Goal: Information Seeking & Learning: Learn about a topic

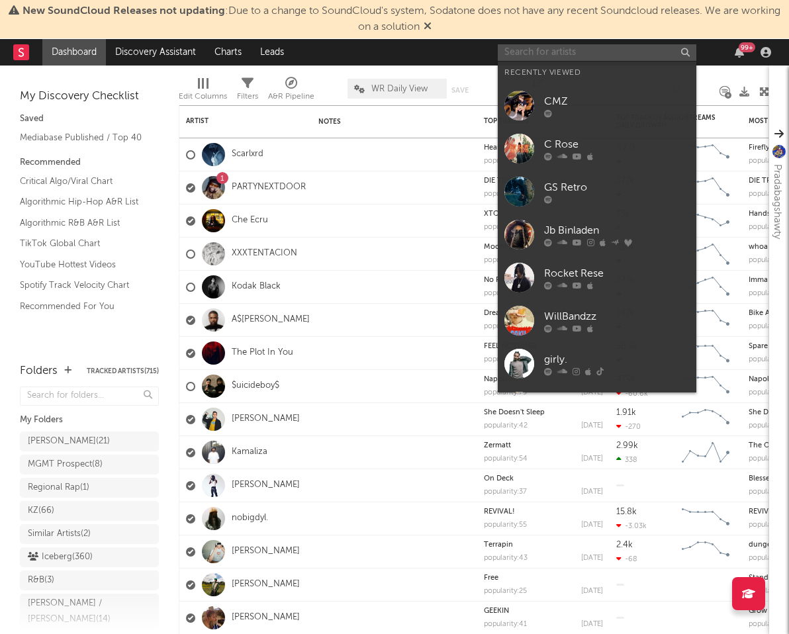
click at [574, 50] on input "text" at bounding box center [596, 52] width 198 height 17
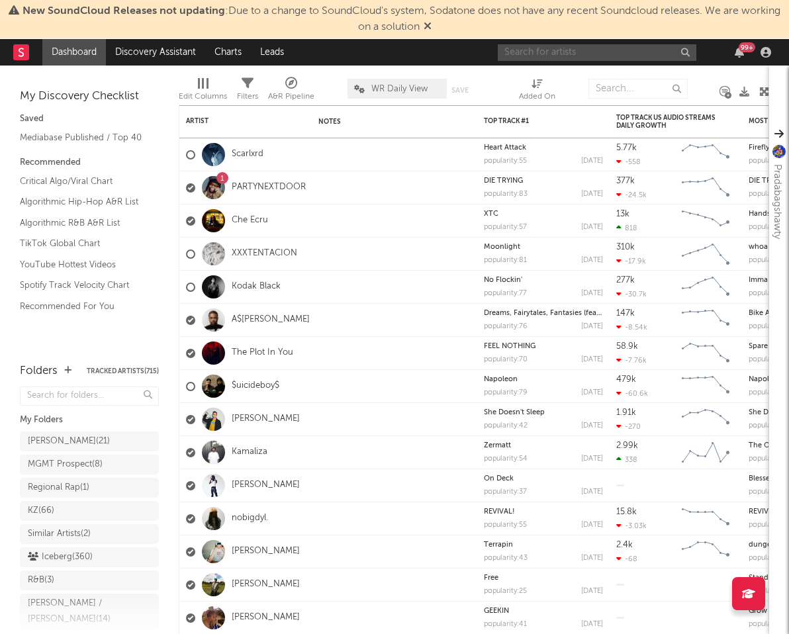
paste input "[URL][DOMAIN_NAME]"
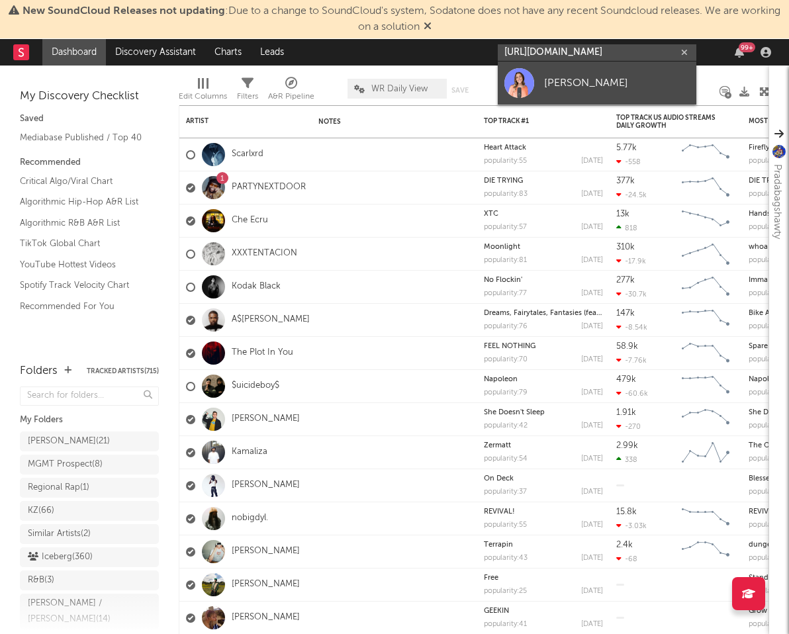
type input "[URL][DOMAIN_NAME]"
click at [578, 89] on div "[PERSON_NAME]" at bounding box center [617, 83] width 146 height 16
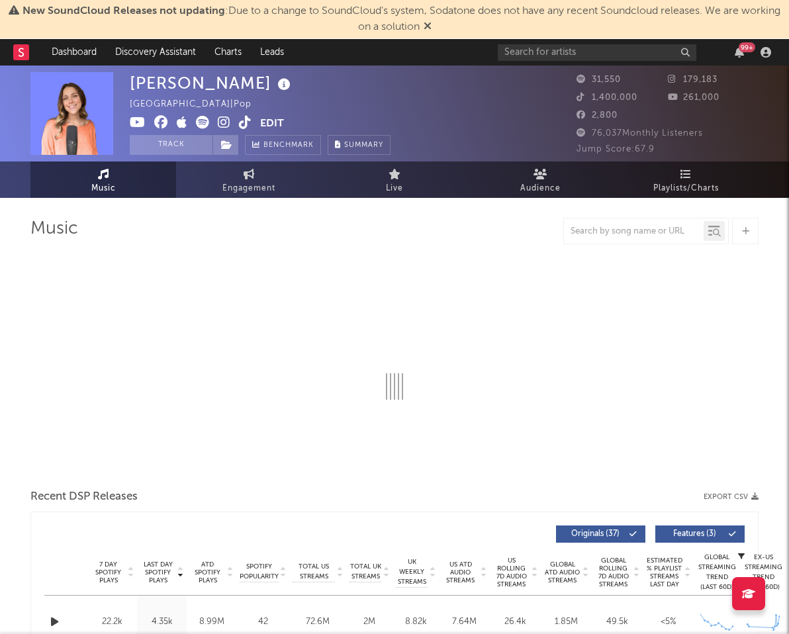
select select "6m"
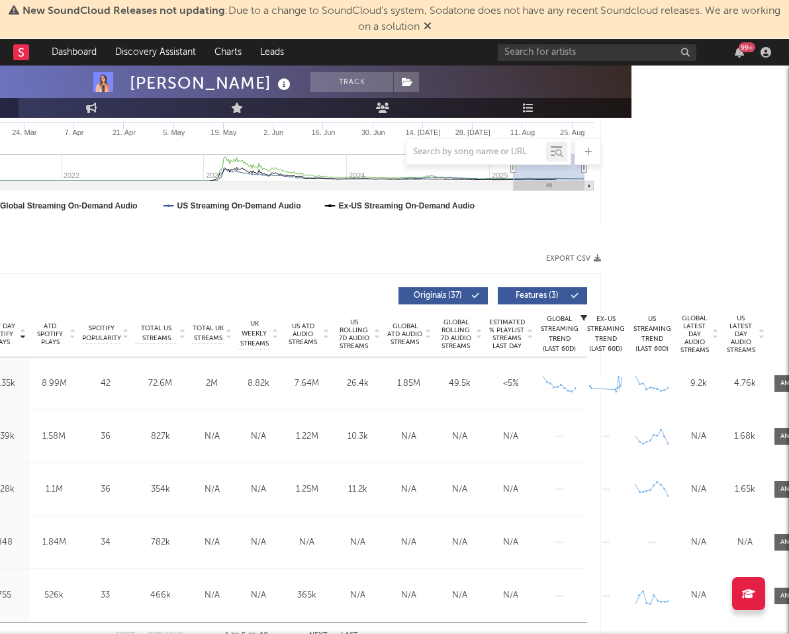
scroll to position [343, 189]
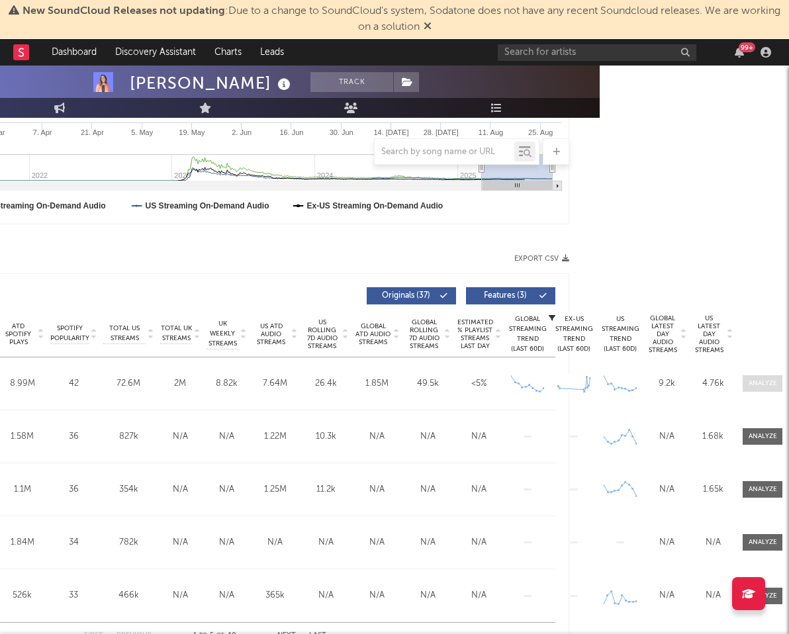
click at [771, 384] on div at bounding box center [762, 383] width 28 height 10
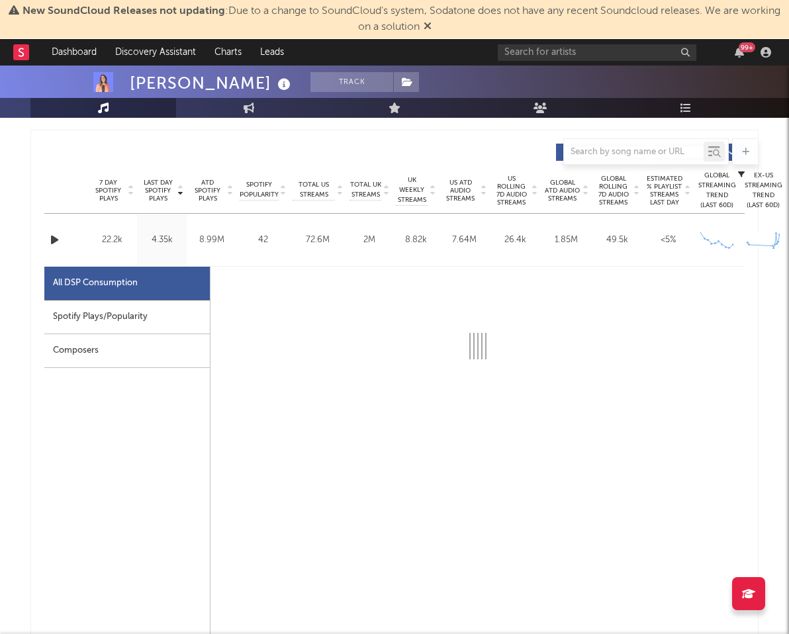
select select "6m"
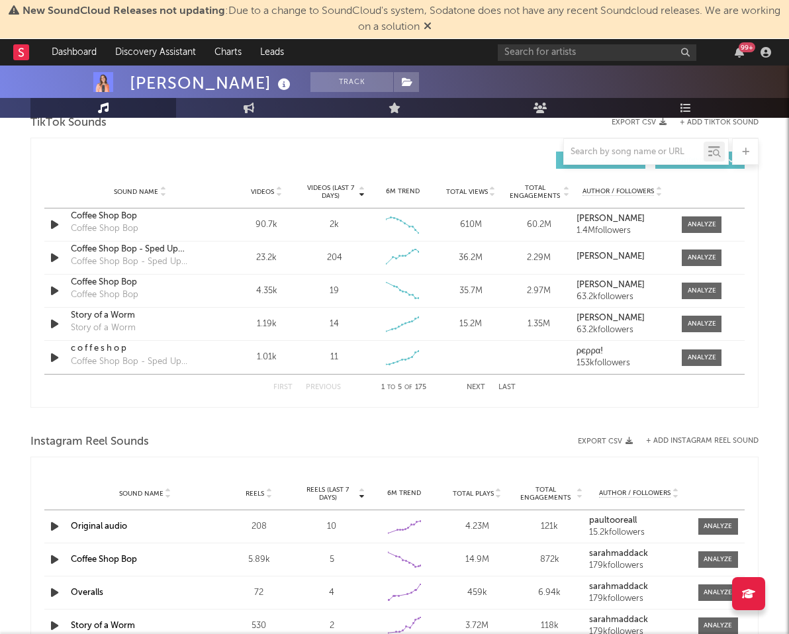
scroll to position [1537, 0]
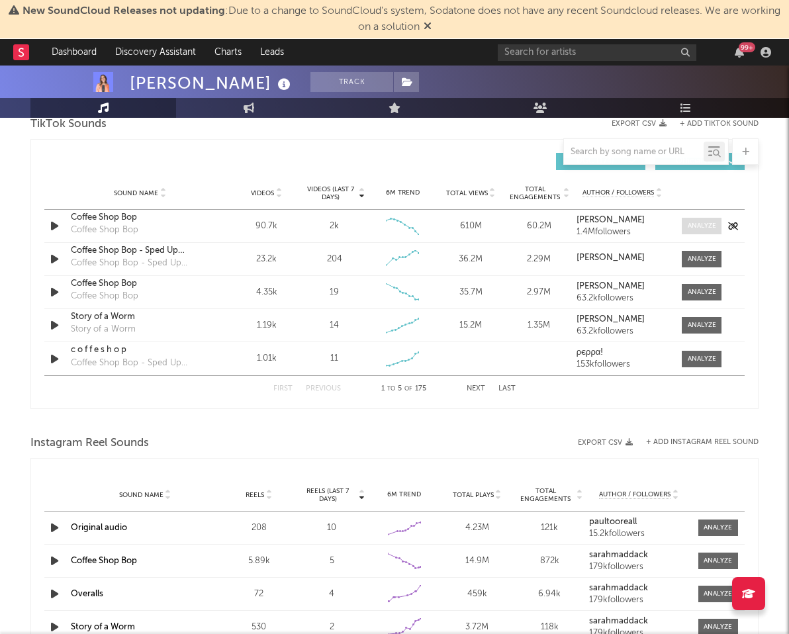
click at [699, 229] on div at bounding box center [701, 226] width 28 height 10
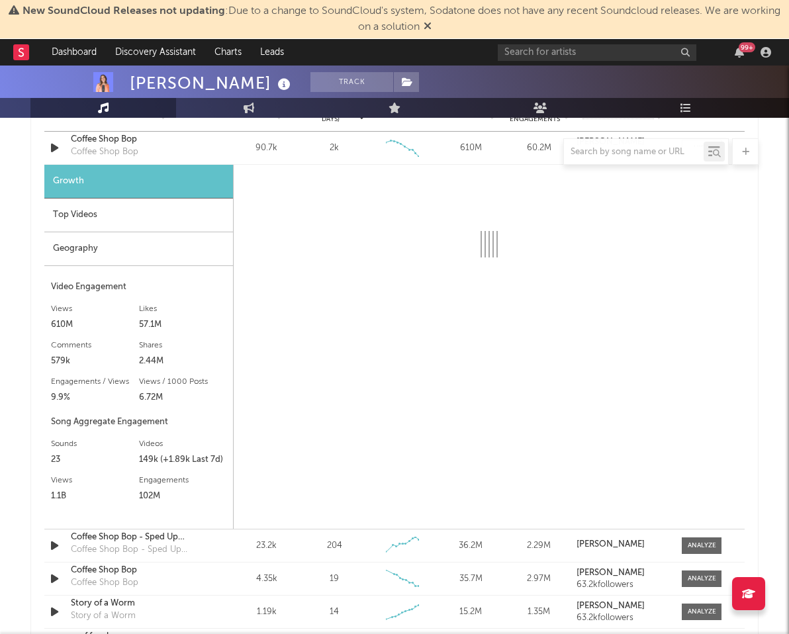
scroll to position [1616, 0]
select select "6m"
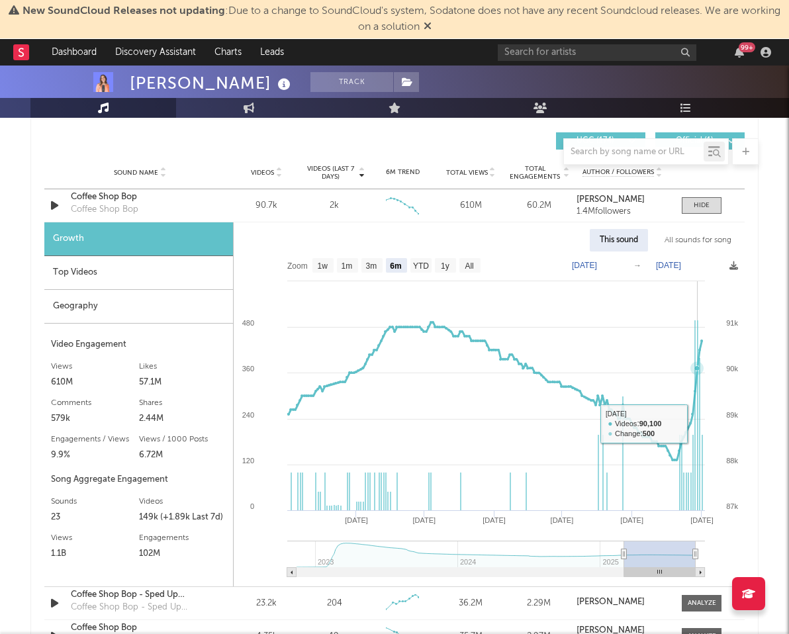
scroll to position [1572, 0]
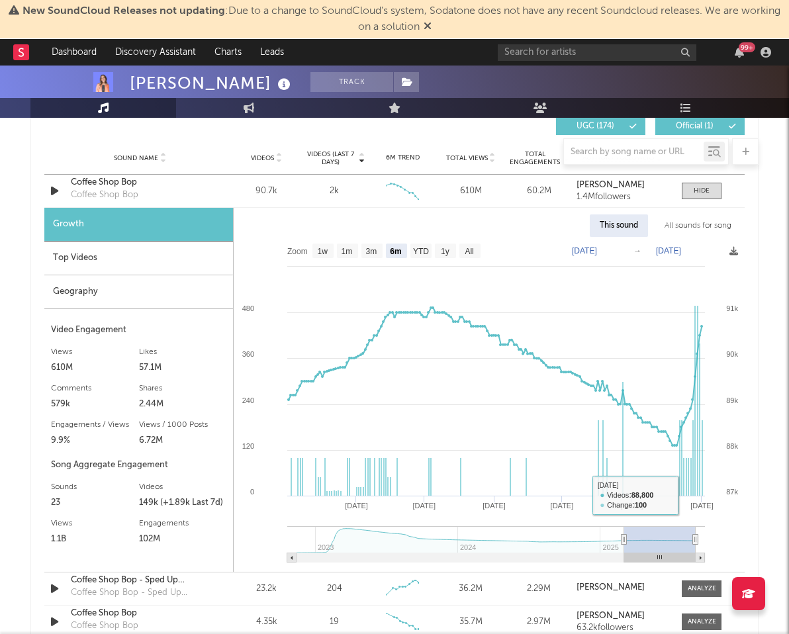
type input "[DATE]"
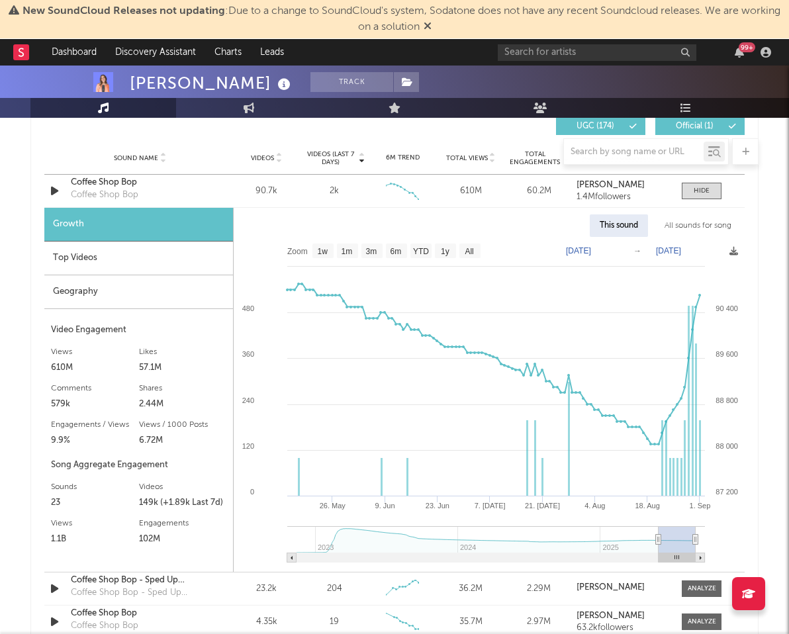
select select "3m"
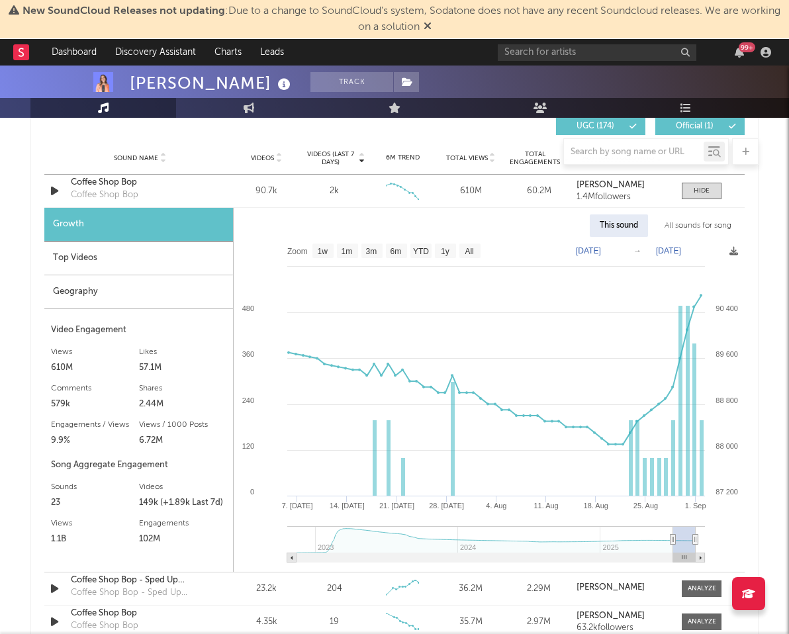
type input "[DATE]"
select select "1m"
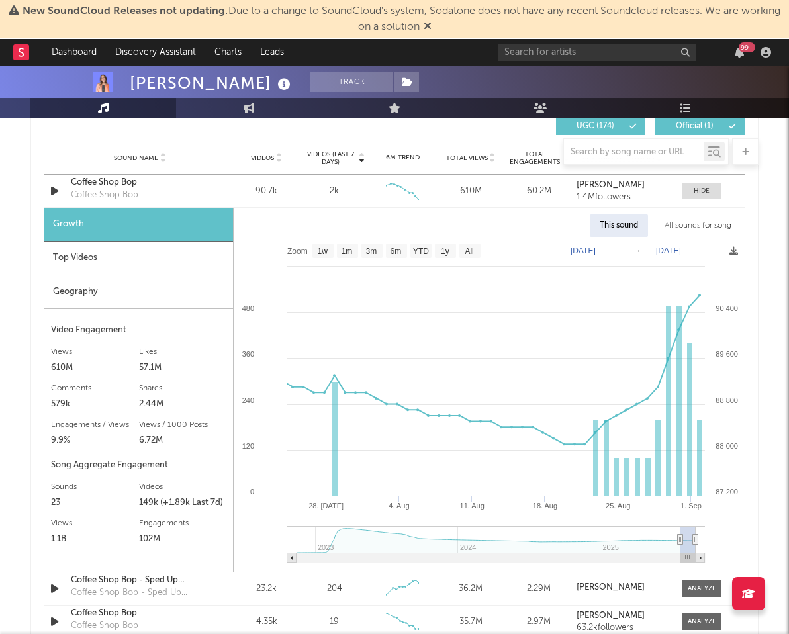
type input "[DATE]"
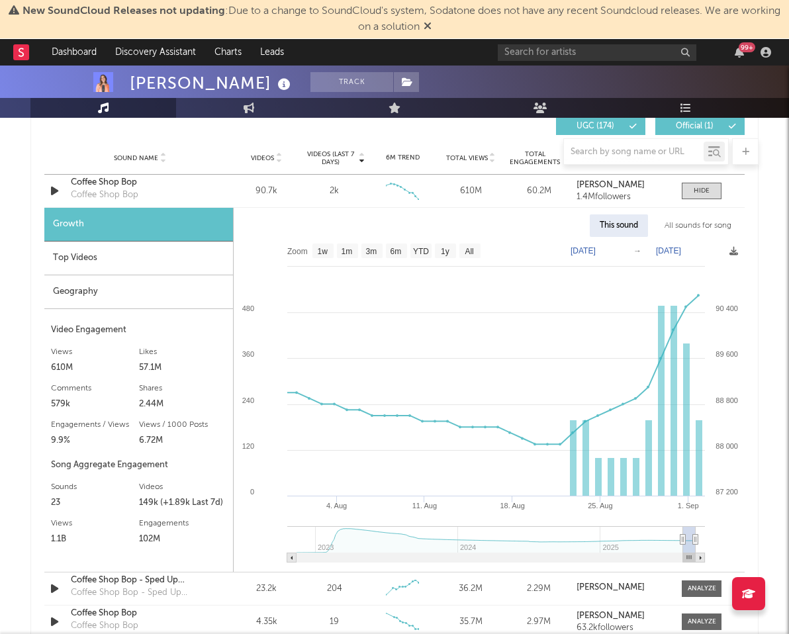
select select "1m"
drag, startPoint x: 622, startPoint y: 534, endPoint x: 684, endPoint y: 532, distance: 62.2
click at [684, 532] on g at bounding box center [495, 544] width 417 height 36
type input "[DATE]"
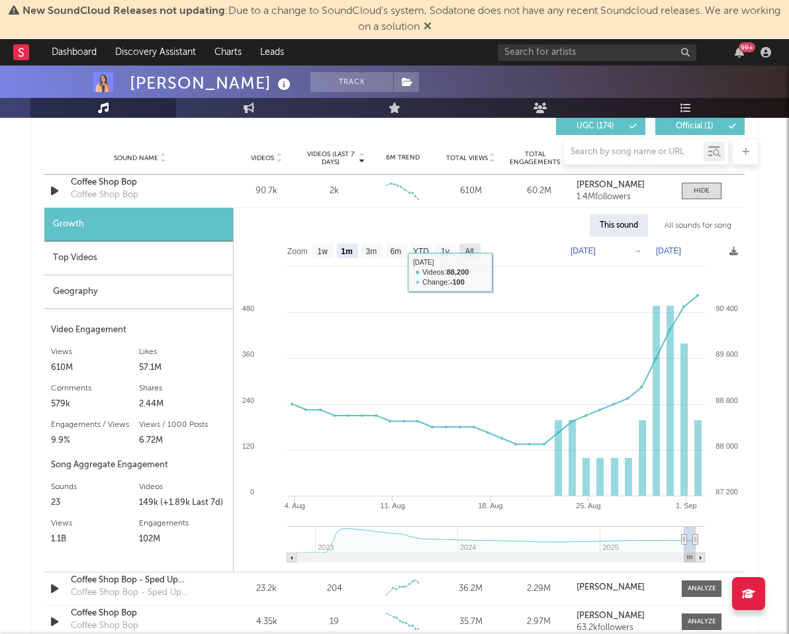
click at [471, 247] on text "All" at bounding box center [468, 251] width 9 height 9
select select "All"
type input "[DATE]"
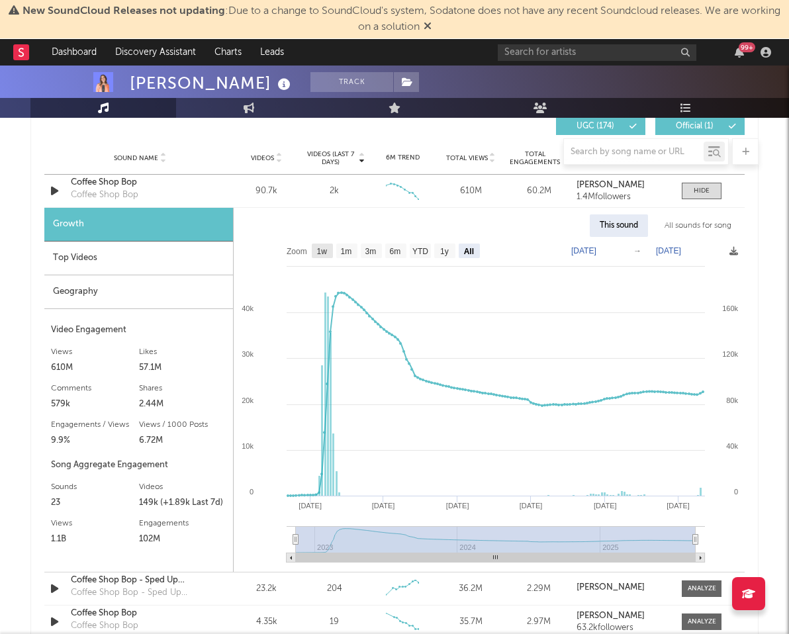
click at [316, 251] on rect at bounding box center [322, 250] width 21 height 15
select select "1w"
type input "[DATE]"
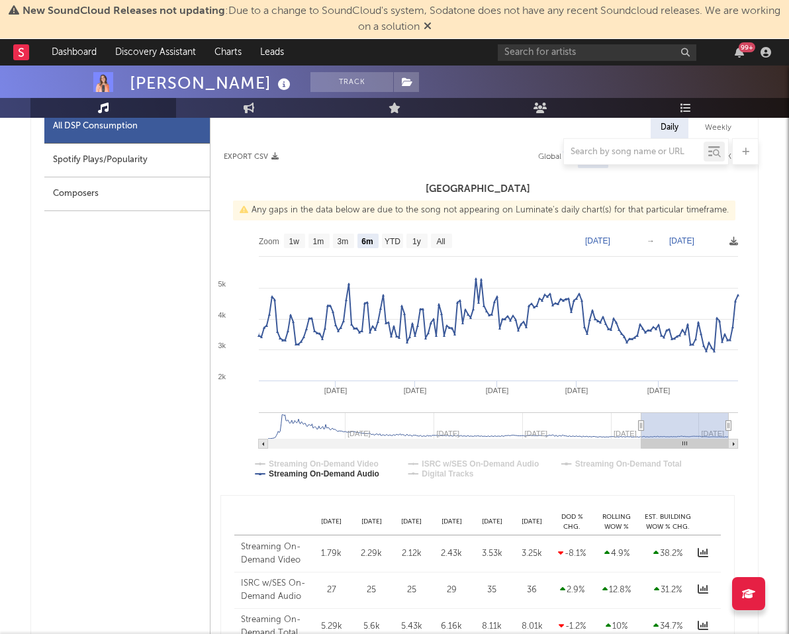
scroll to position [0, 0]
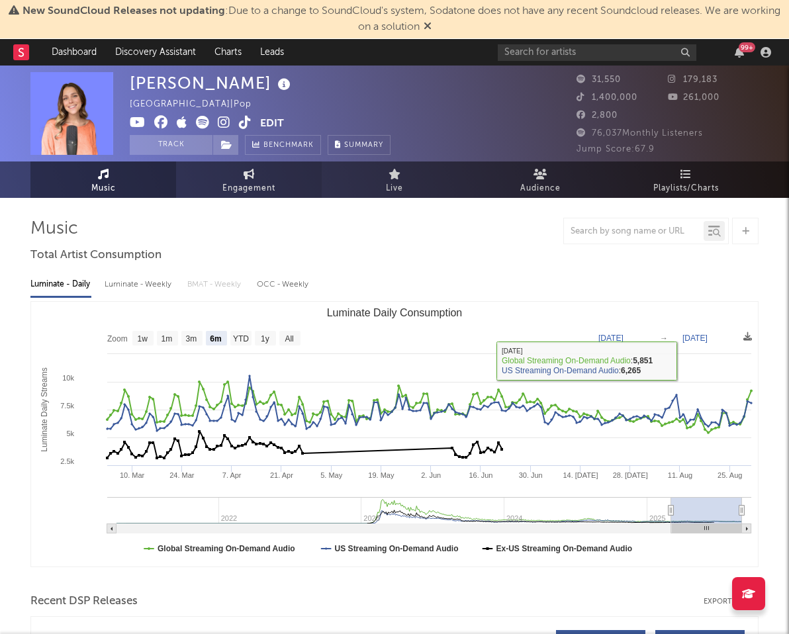
click at [250, 187] on span "Engagement" at bounding box center [248, 189] width 53 height 16
select select "1w"
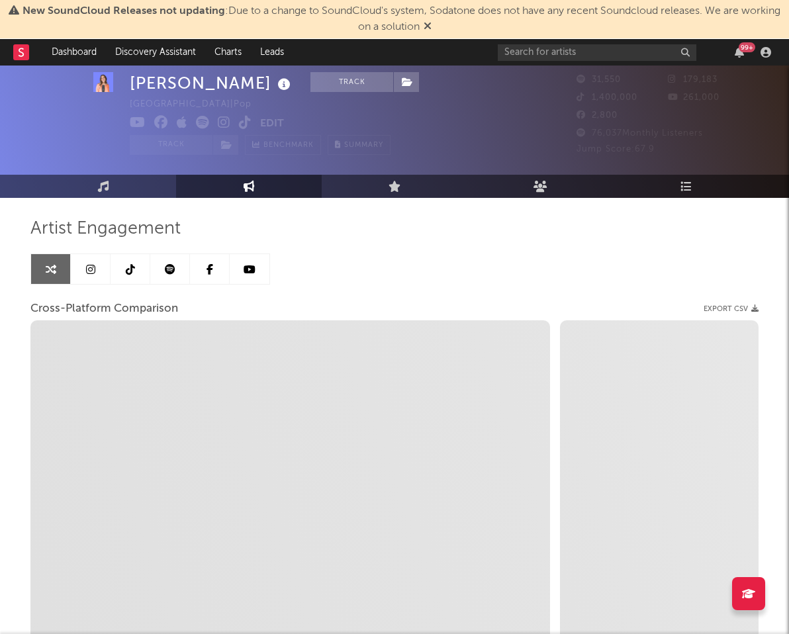
scroll to position [63, 0]
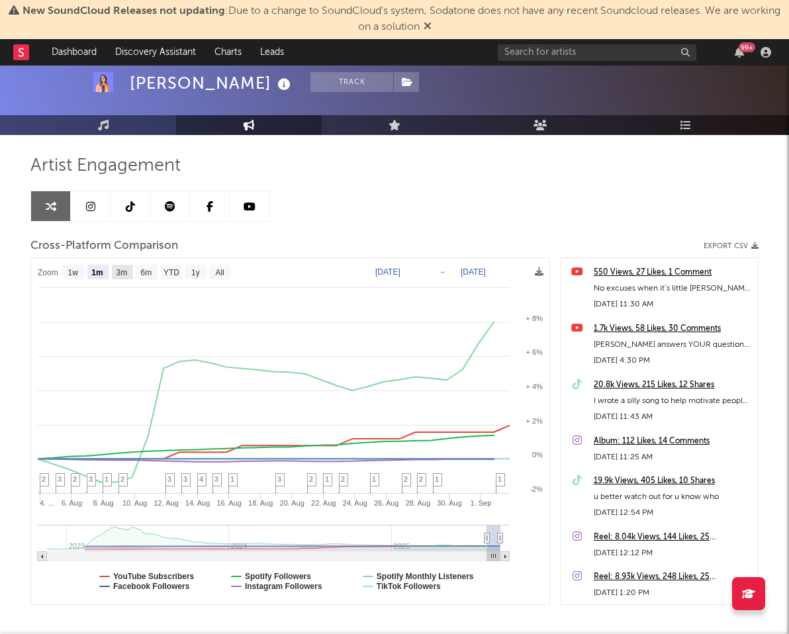
click at [127, 272] on text "3m" at bounding box center [121, 272] width 11 height 9
select select "3m"
type input "[DATE]"
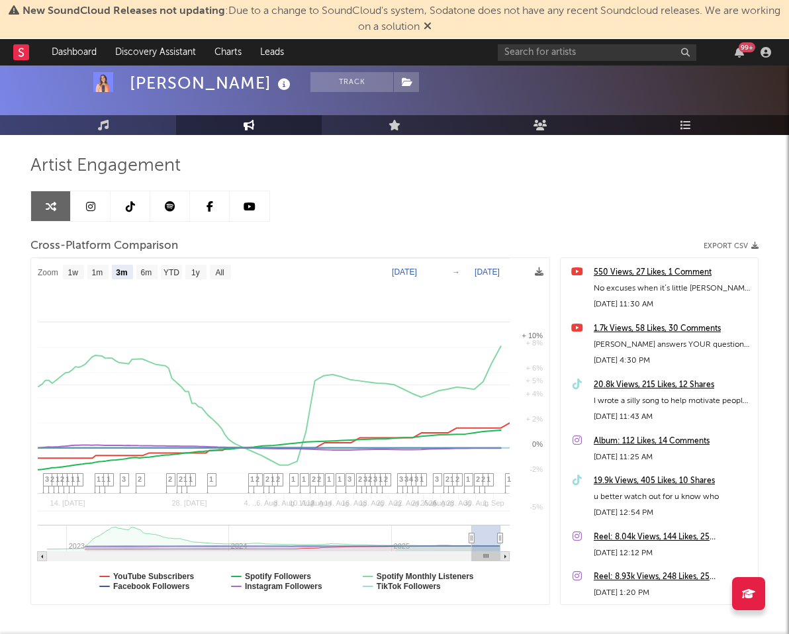
select select "3m"
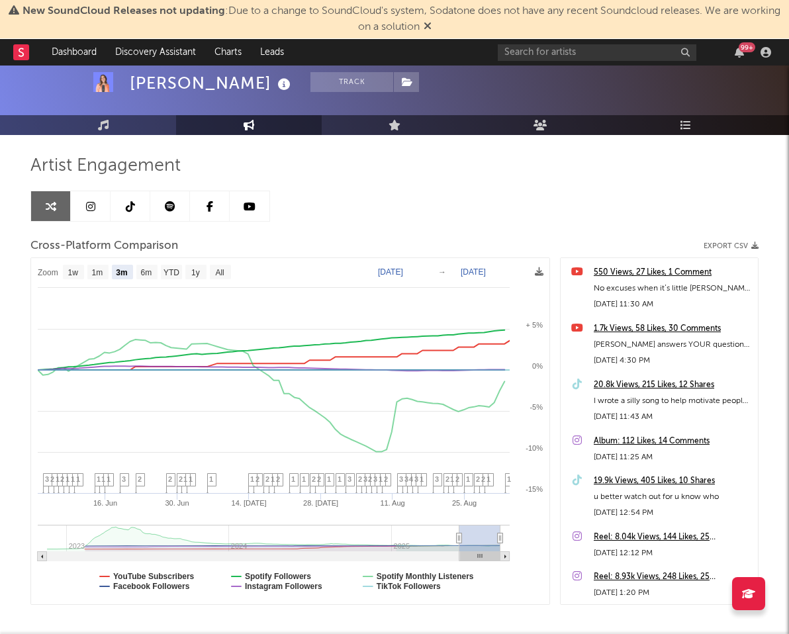
scroll to position [0, 0]
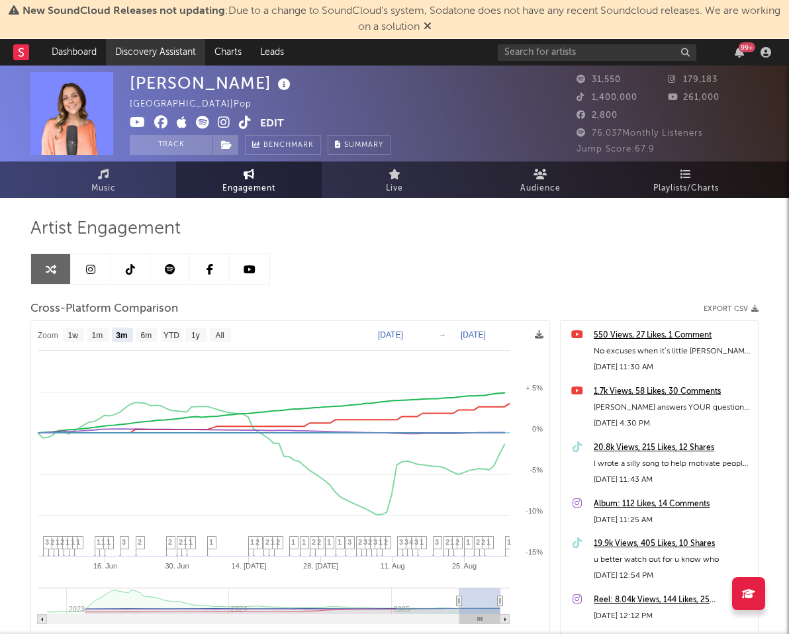
click at [159, 50] on link "Discovery Assistant" at bounding box center [155, 52] width 99 height 26
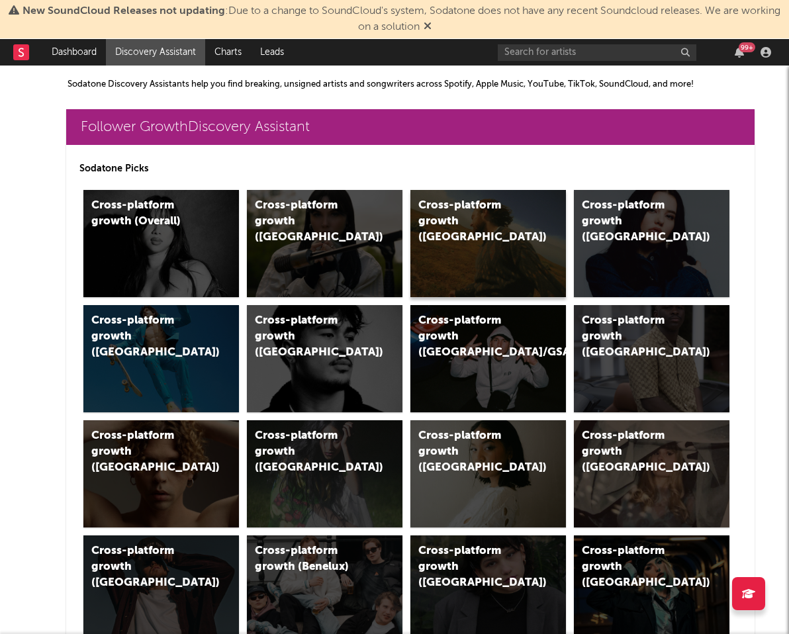
click at [484, 222] on div "Cross-platform growth ([GEOGRAPHIC_DATA])" at bounding box center [474, 222] width 112 height 48
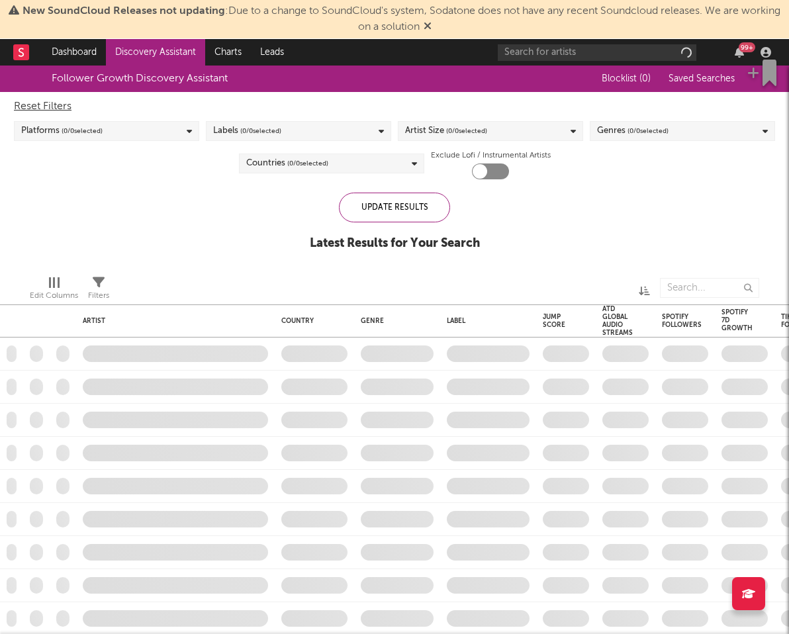
checkbox input "true"
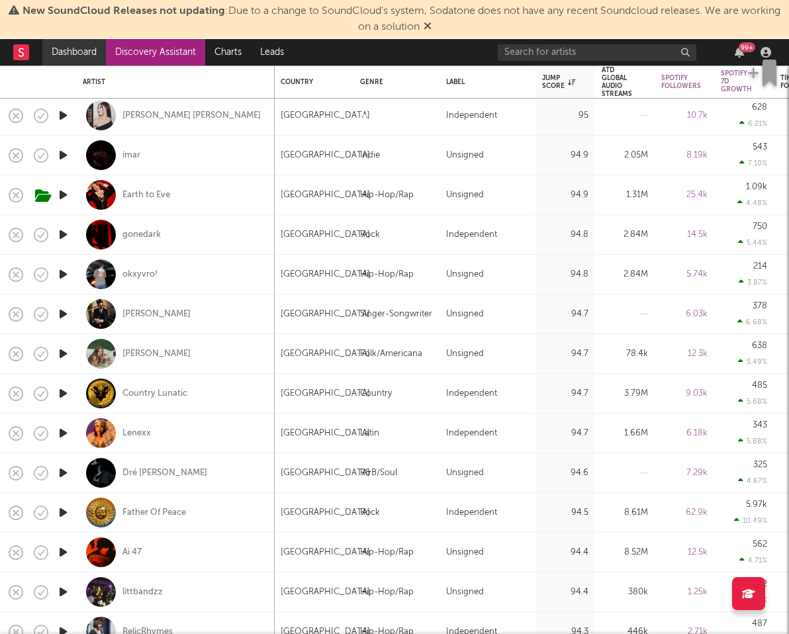
click at [91, 50] on link "Dashboard" at bounding box center [74, 52] width 64 height 26
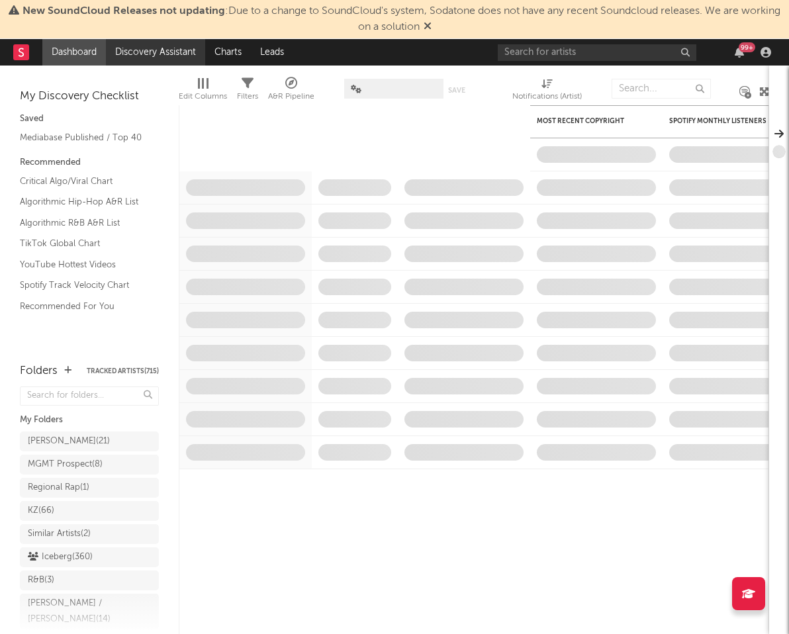
click at [169, 48] on link "Discovery Assistant" at bounding box center [155, 52] width 99 height 26
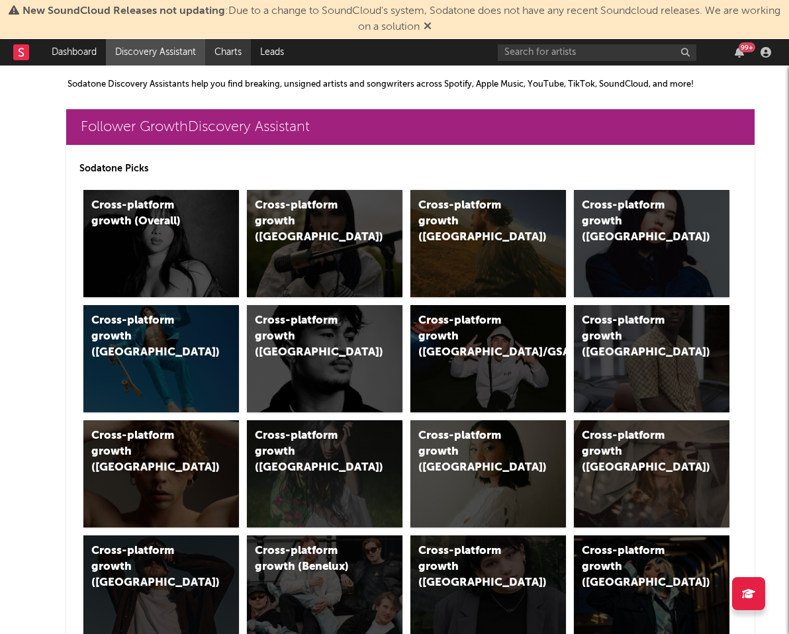
click at [223, 54] on link "Charts" at bounding box center [228, 52] width 46 height 26
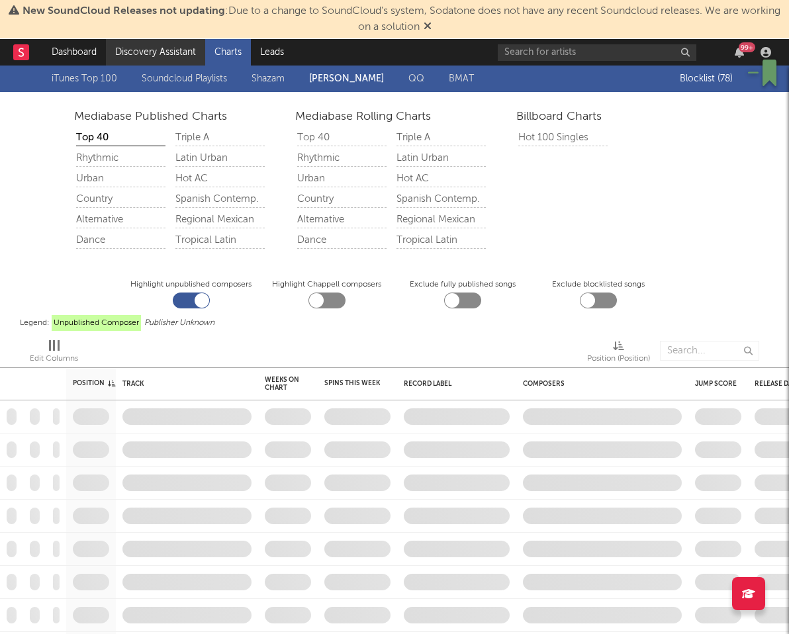
click at [165, 46] on link "Discovery Assistant" at bounding box center [155, 52] width 99 height 26
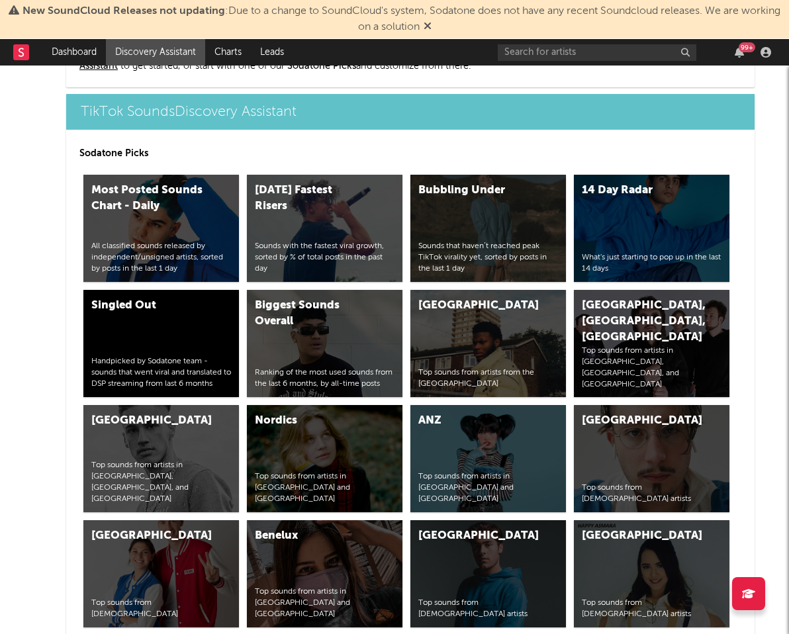
scroll to position [4580, 0]
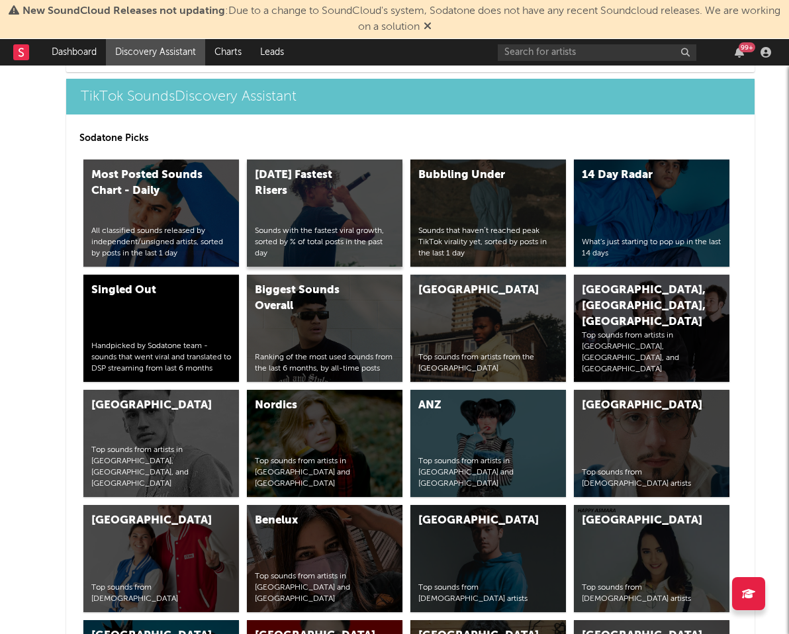
click at [346, 185] on div "[DATE] Fastest Risers" at bounding box center [311, 183] width 112 height 32
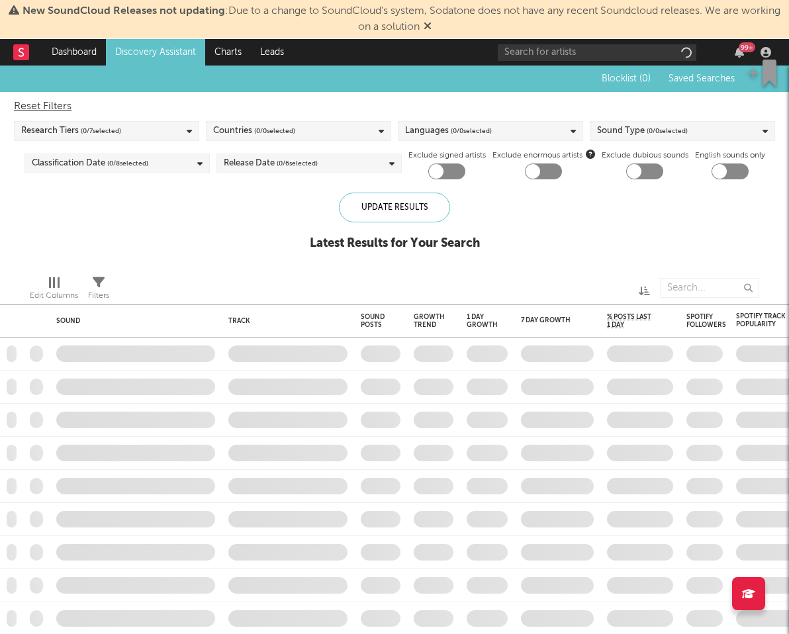
checkbox input "true"
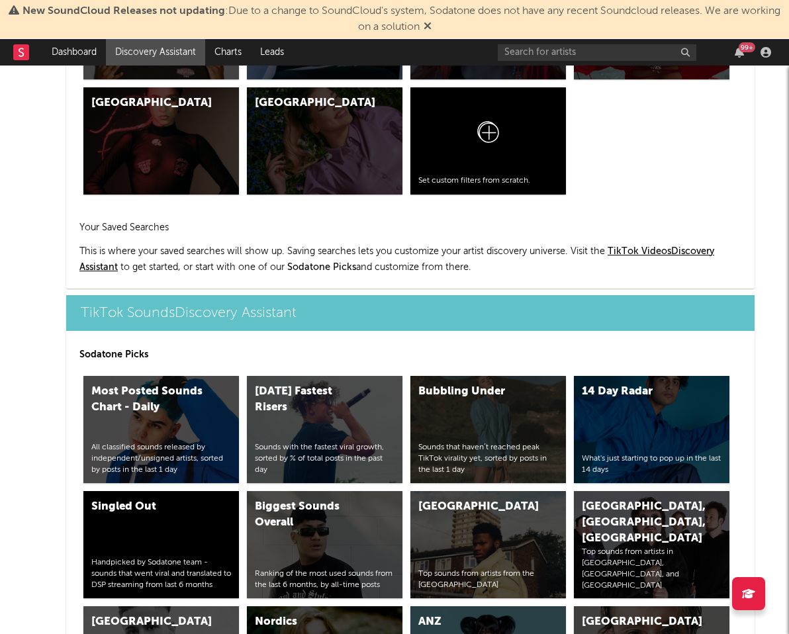
scroll to position [4479, 0]
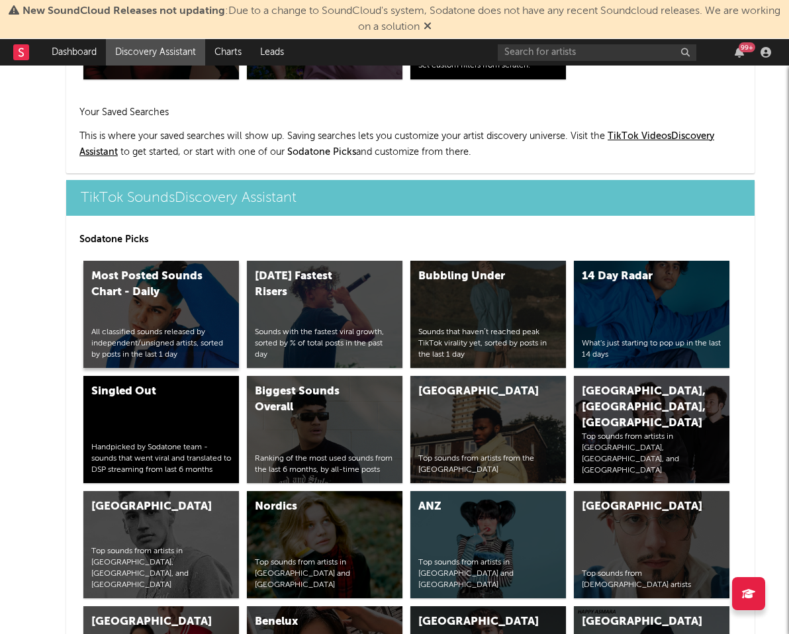
click at [161, 278] on div "Most Posted Sounds Chart - Daily" at bounding box center [147, 285] width 112 height 32
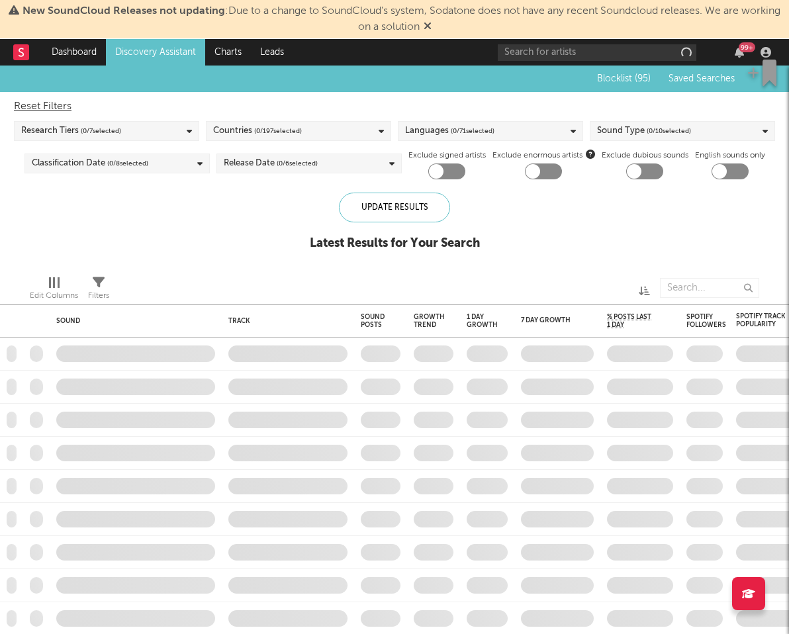
checkbox input "true"
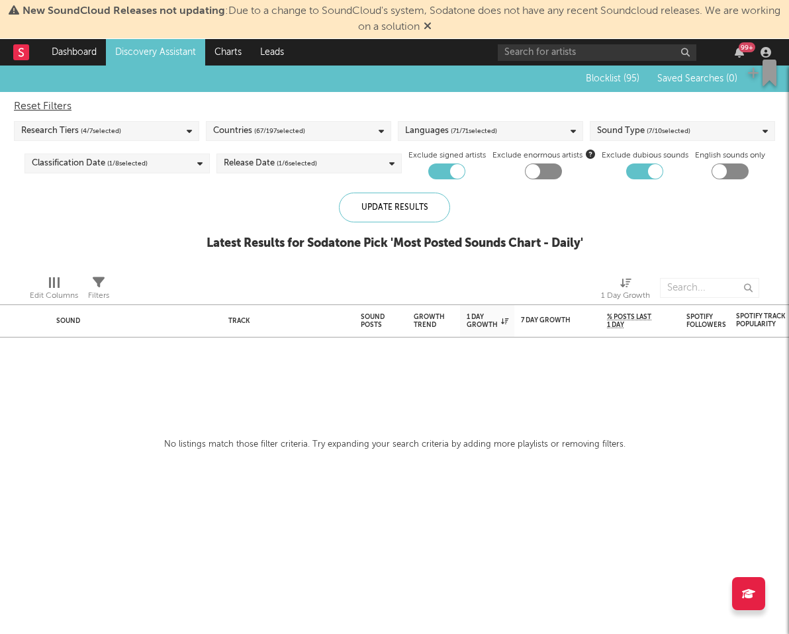
click at [130, 208] on div "Blocklist ( 95 ) Saved Searches ( 0 ) Reset Filters Research Tiers ( 4 / 7 sele…" at bounding box center [394, 164] width 789 height 199
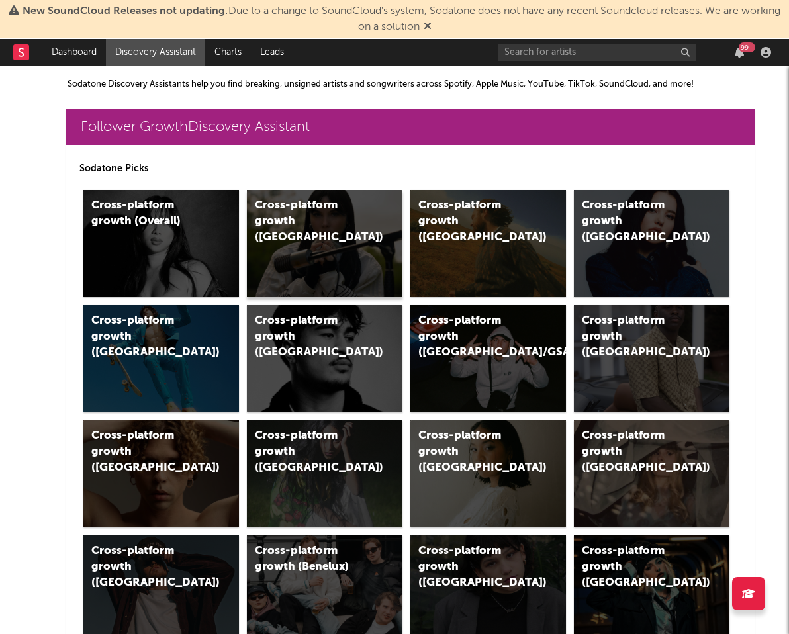
click at [300, 239] on div "Cross-platform growth ([GEOGRAPHIC_DATA])" at bounding box center [324, 243] width 155 height 107
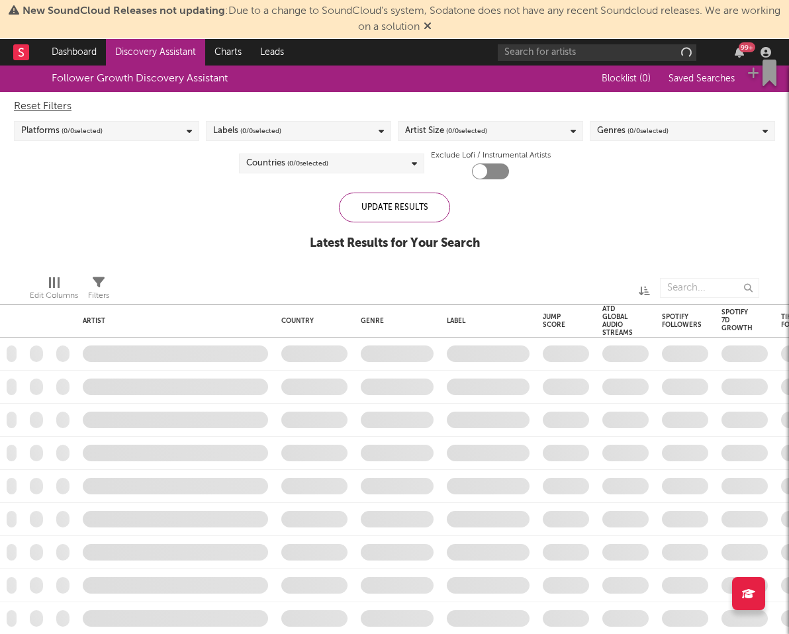
checkbox input "true"
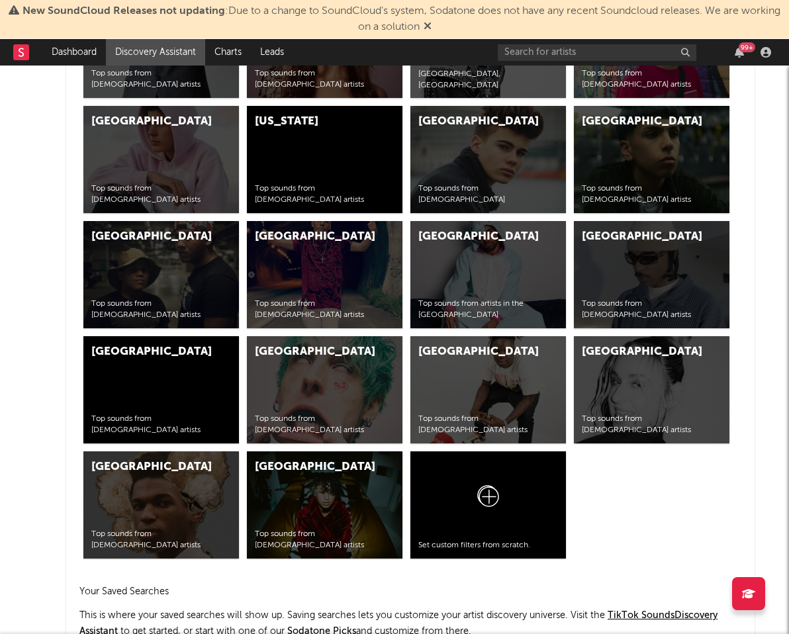
scroll to position [5332, 0]
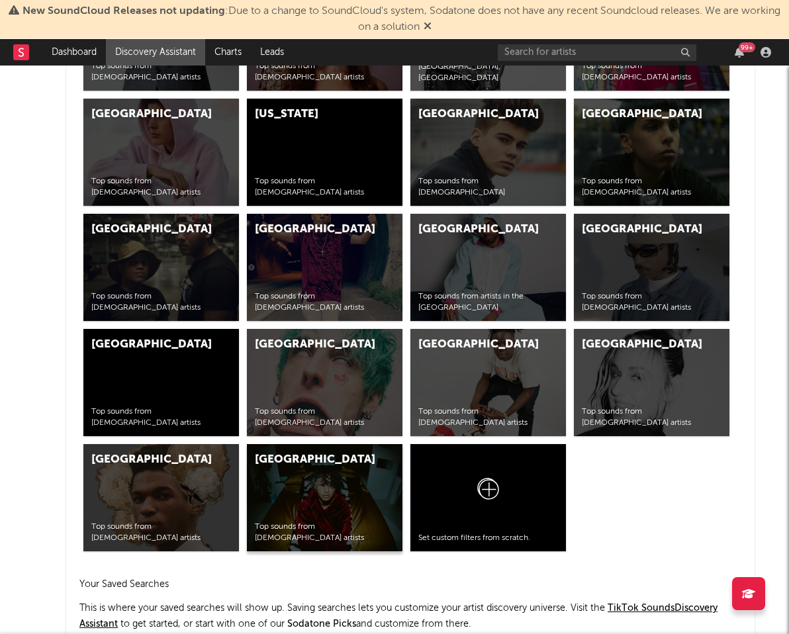
click at [338, 477] on div "United States Top sounds from [DEMOGRAPHIC_DATA] artists" at bounding box center [324, 497] width 155 height 107
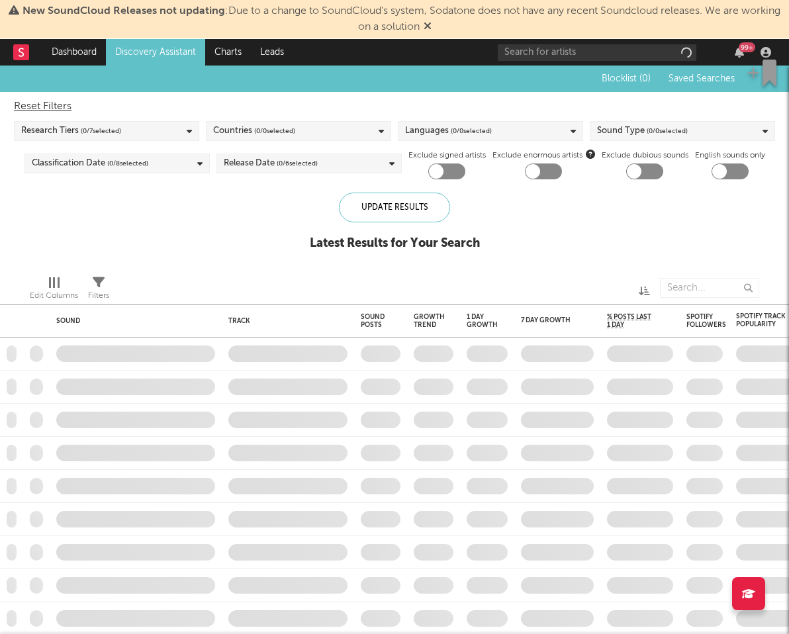
checkbox input "true"
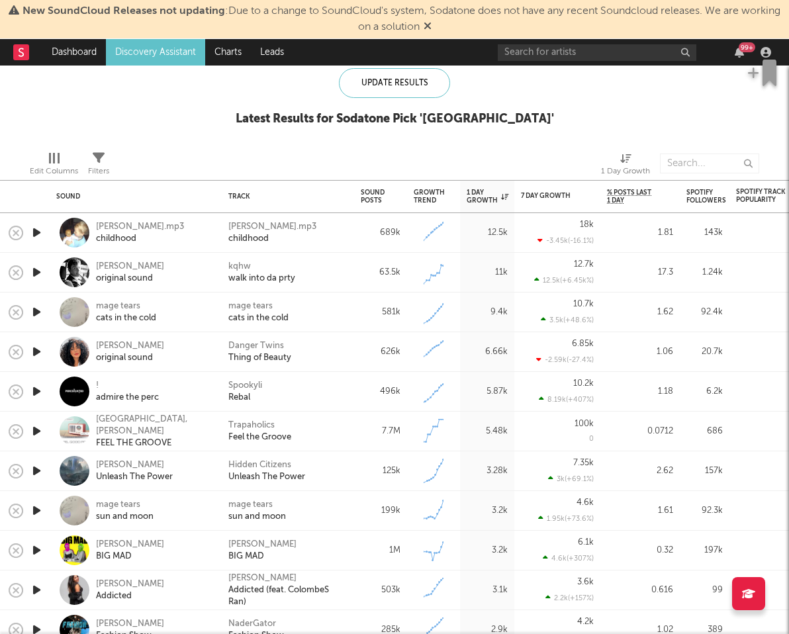
click at [37, 228] on icon "button" at bounding box center [37, 232] width 14 height 17
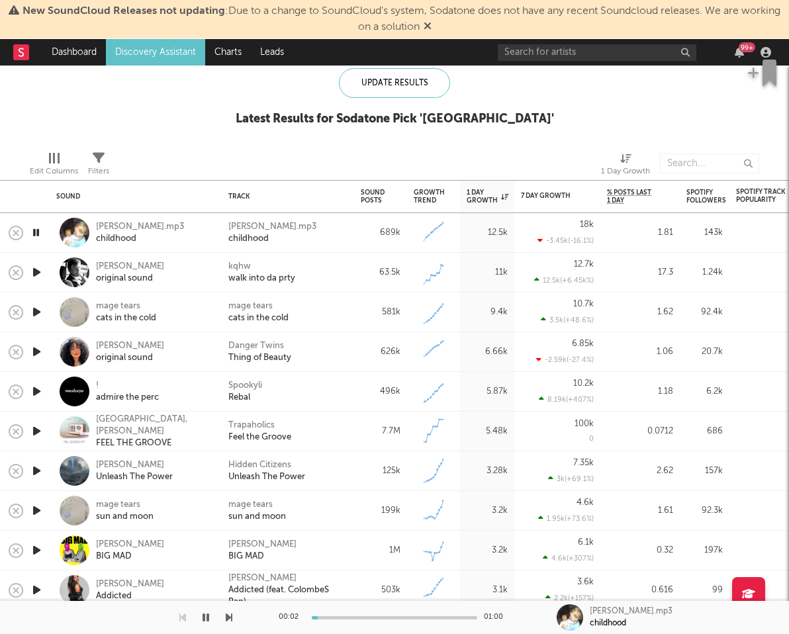
click at [341, 247] on div "[PERSON_NAME].mp3 childhood" at bounding box center [288, 233] width 132 height 40
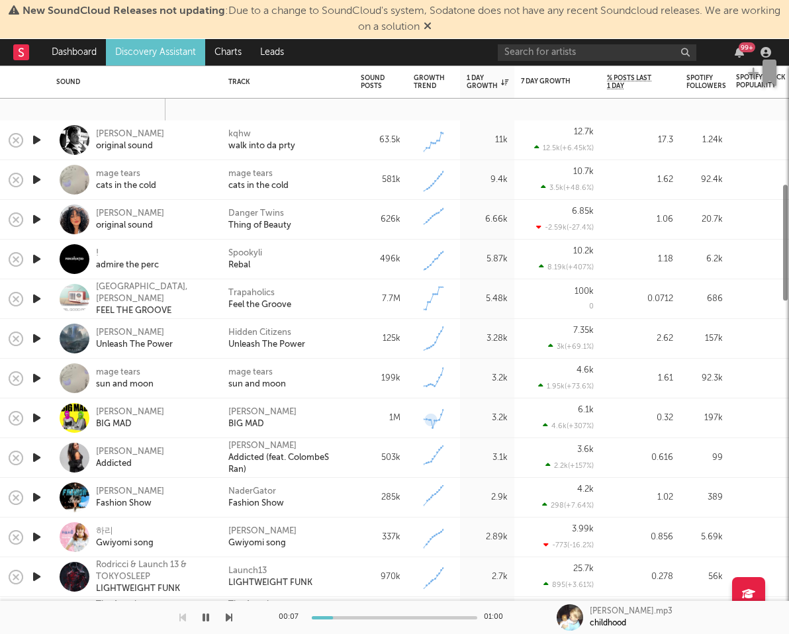
select select "6m"
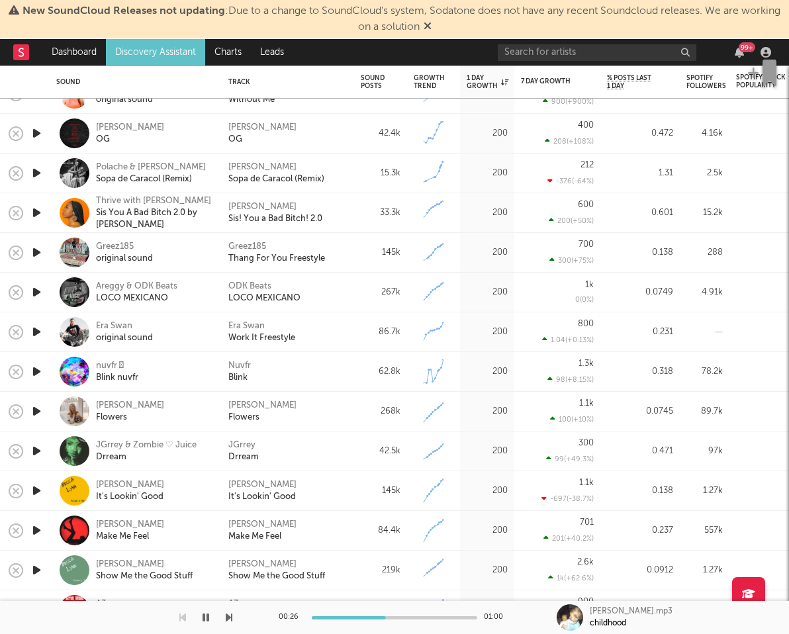
click at [36, 450] on icon "button" at bounding box center [37, 451] width 14 height 17
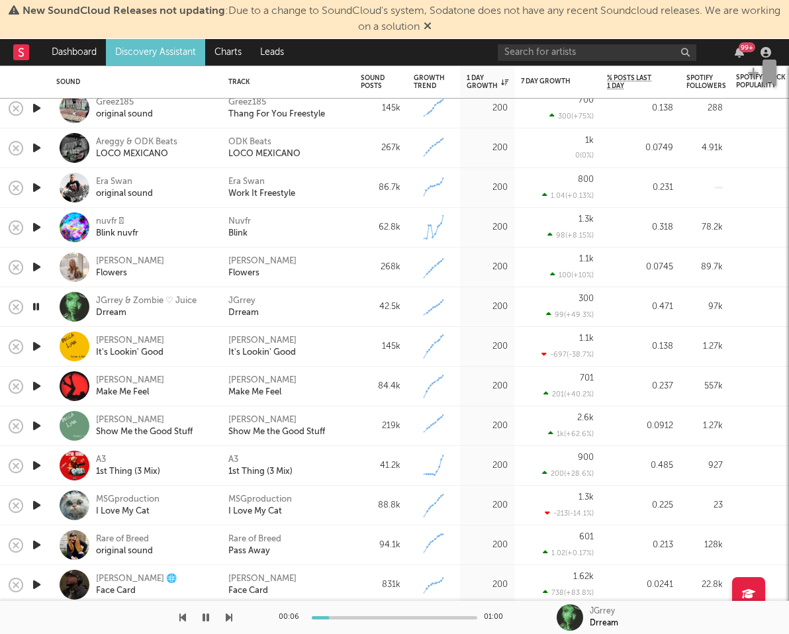
click at [36, 466] on icon "button" at bounding box center [37, 465] width 14 height 17
click at [234, 457] on div "A3" at bounding box center [233, 460] width 10 height 12
click at [206, 619] on icon "button" at bounding box center [205, 617] width 7 height 11
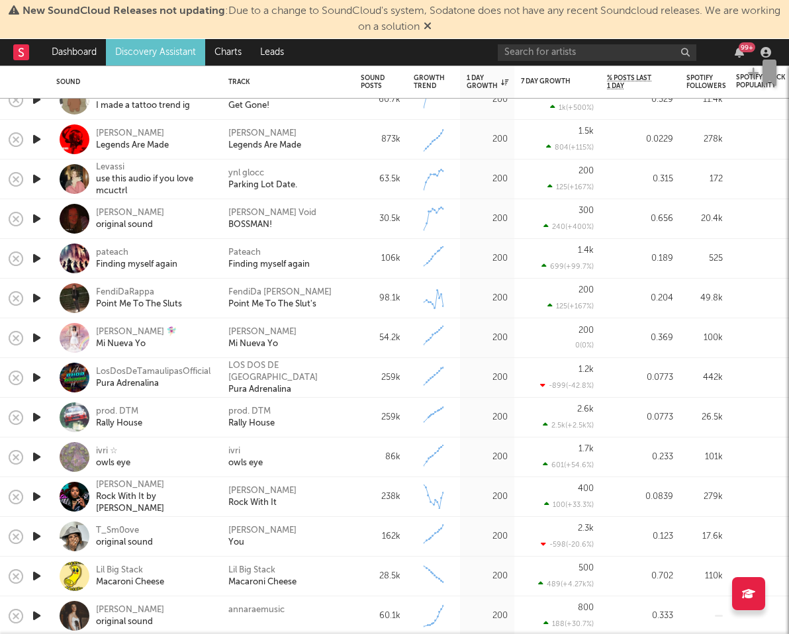
click at [30, 414] on icon "button" at bounding box center [37, 417] width 14 height 17
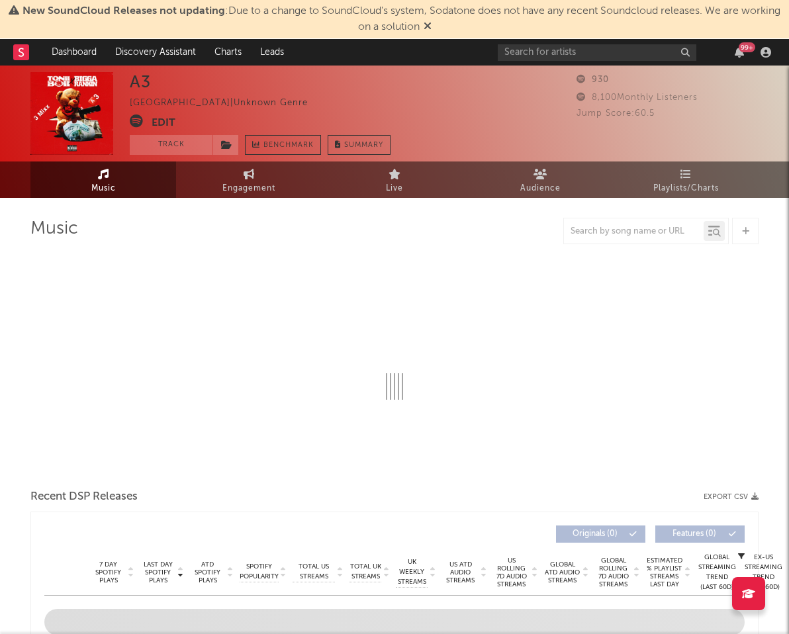
select select "6m"
